Goal: Information Seeking & Learning: Learn about a topic

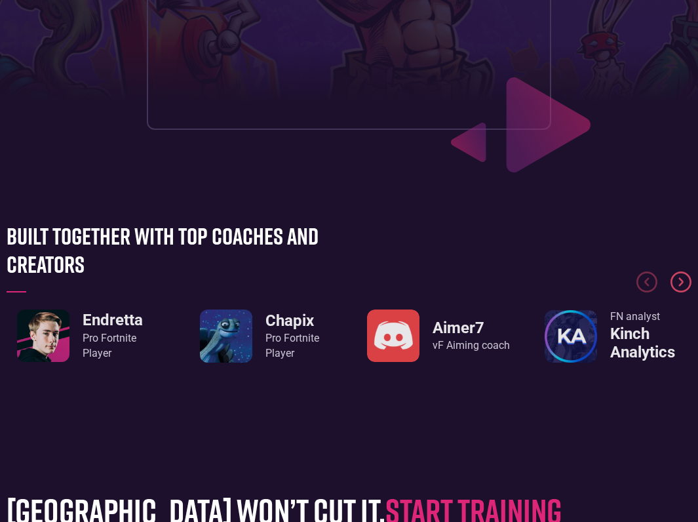
click at [688, 285] on img "Next slide" at bounding box center [681, 281] width 21 height 21
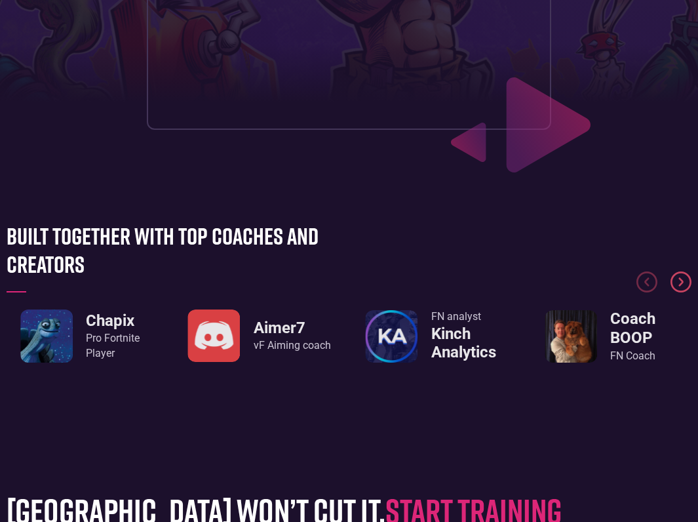
click at [679, 285] on img "Next slide" at bounding box center [681, 281] width 21 height 21
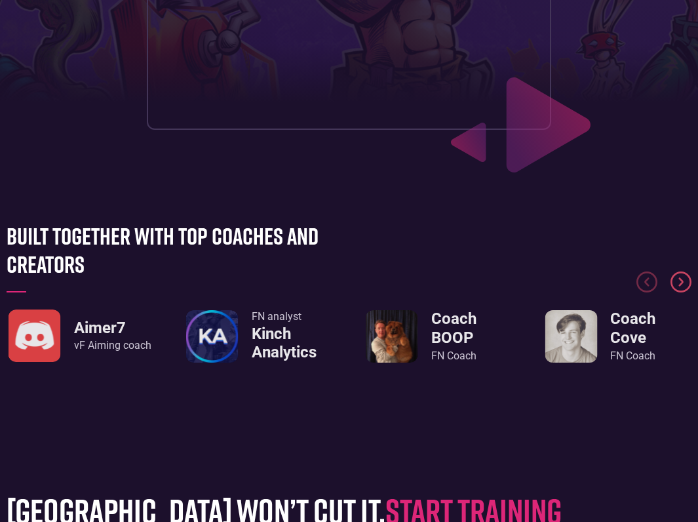
click at [679, 285] on img "Next slide" at bounding box center [681, 281] width 21 height 21
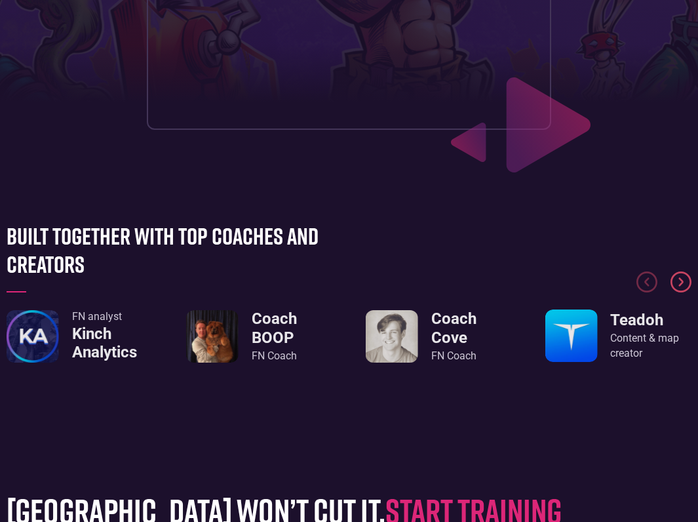
click at [679, 285] on img "Next slide" at bounding box center [681, 281] width 21 height 21
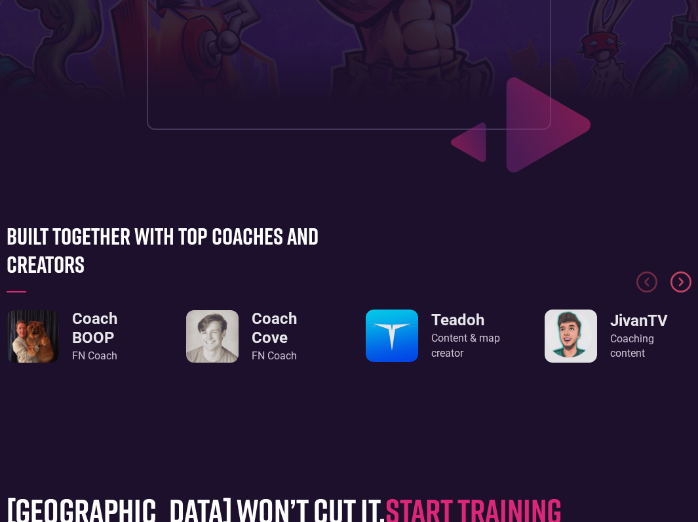
click at [678, 285] on img "Next slide" at bounding box center [681, 281] width 21 height 21
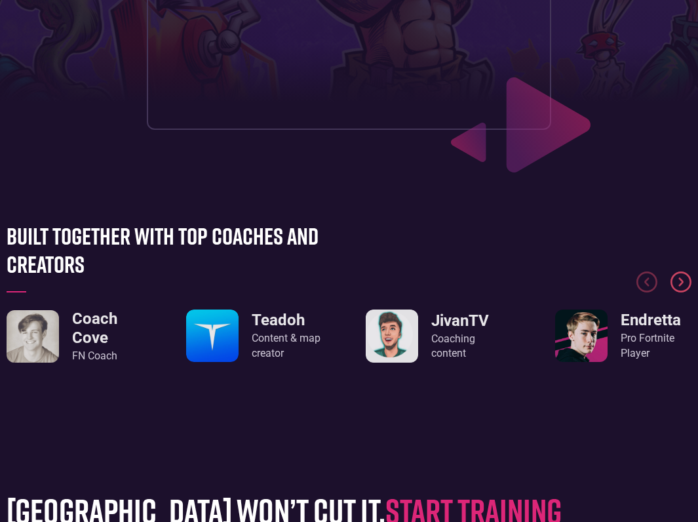
click at [678, 285] on img "Next slide" at bounding box center [681, 281] width 21 height 21
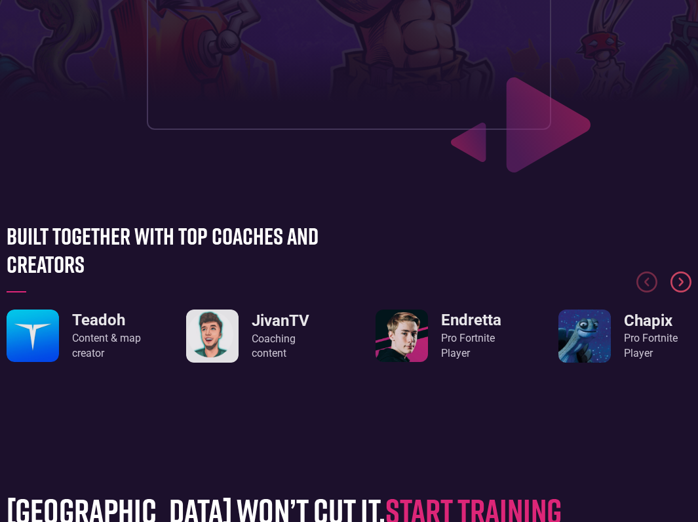
click at [677, 285] on img "Next slide" at bounding box center [681, 281] width 21 height 21
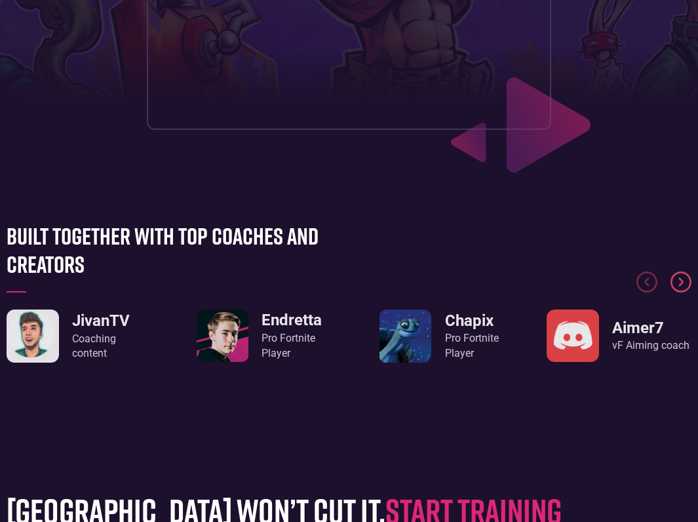
click at [677, 285] on img "Next slide" at bounding box center [681, 281] width 21 height 21
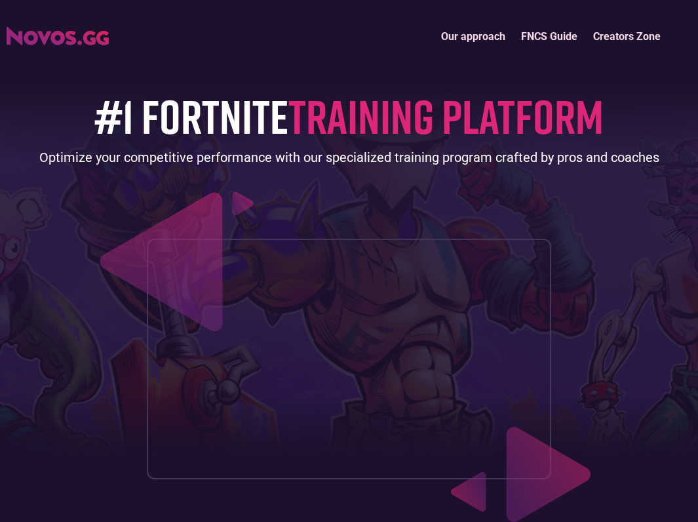
click at [527, 36] on link "FNCS Guide" at bounding box center [549, 36] width 72 height 28
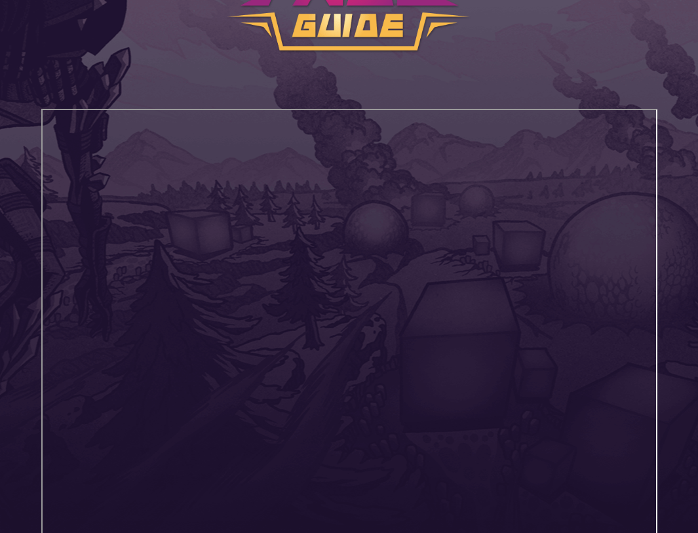
scroll to position [157, 0]
